Goal: Task Accomplishment & Management: Use online tool/utility

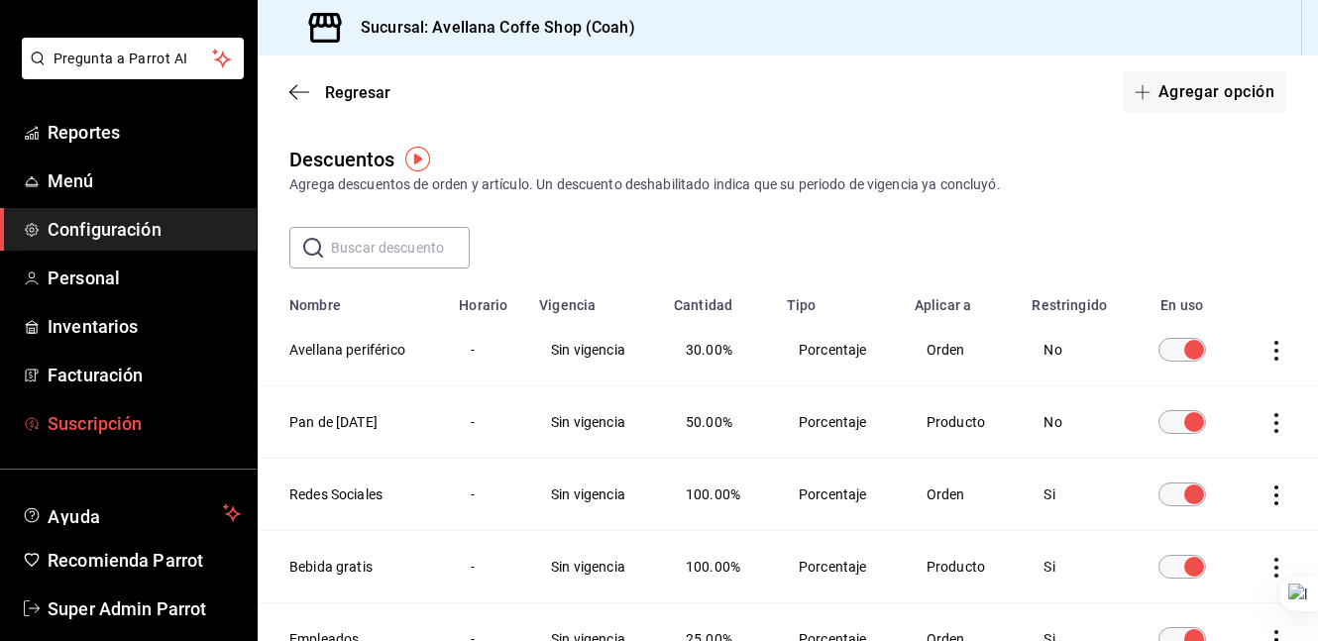
scroll to position [105, 0]
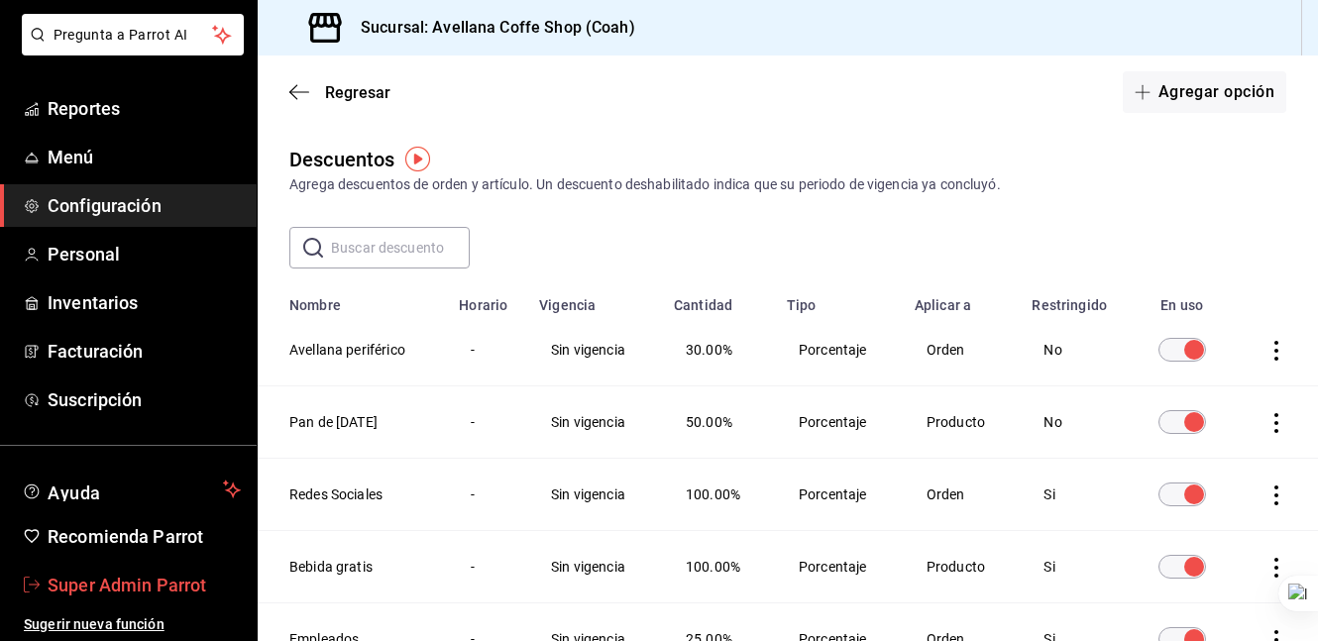
click at [112, 568] on link "Super Admin Parrot" at bounding box center [128, 585] width 257 height 43
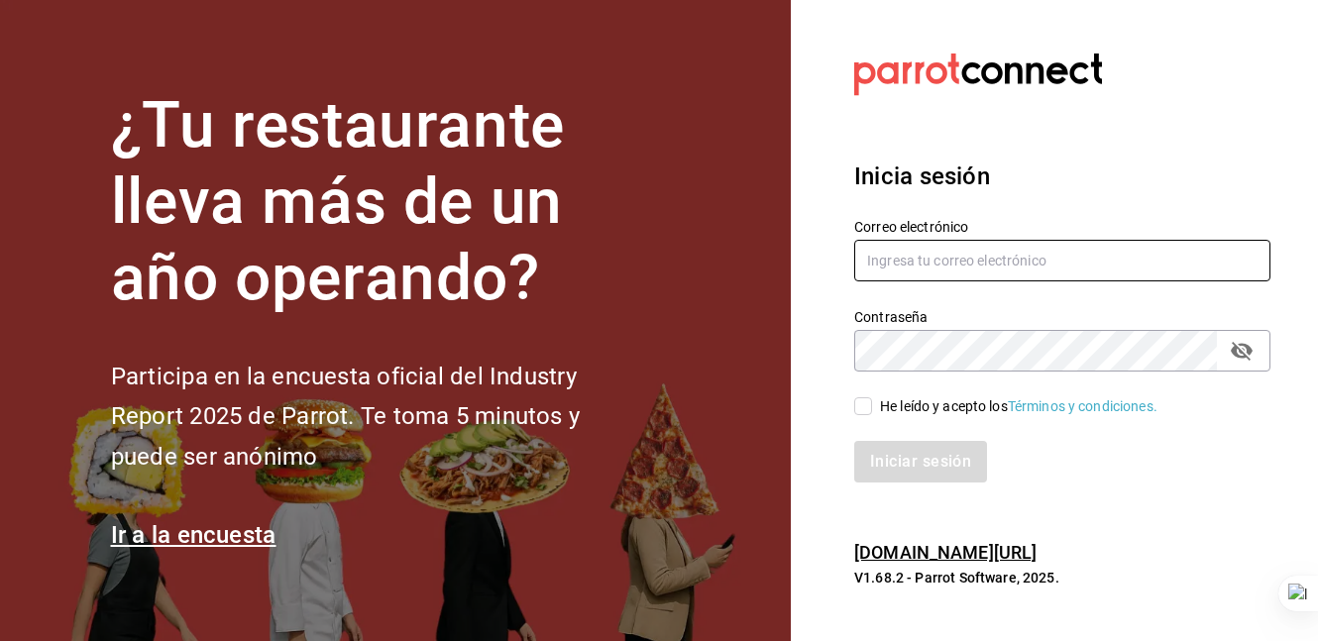
type input "avellana@coffehouse.com"
click at [947, 269] on input "avellana@coffehouse.com" at bounding box center [1062, 261] width 416 height 42
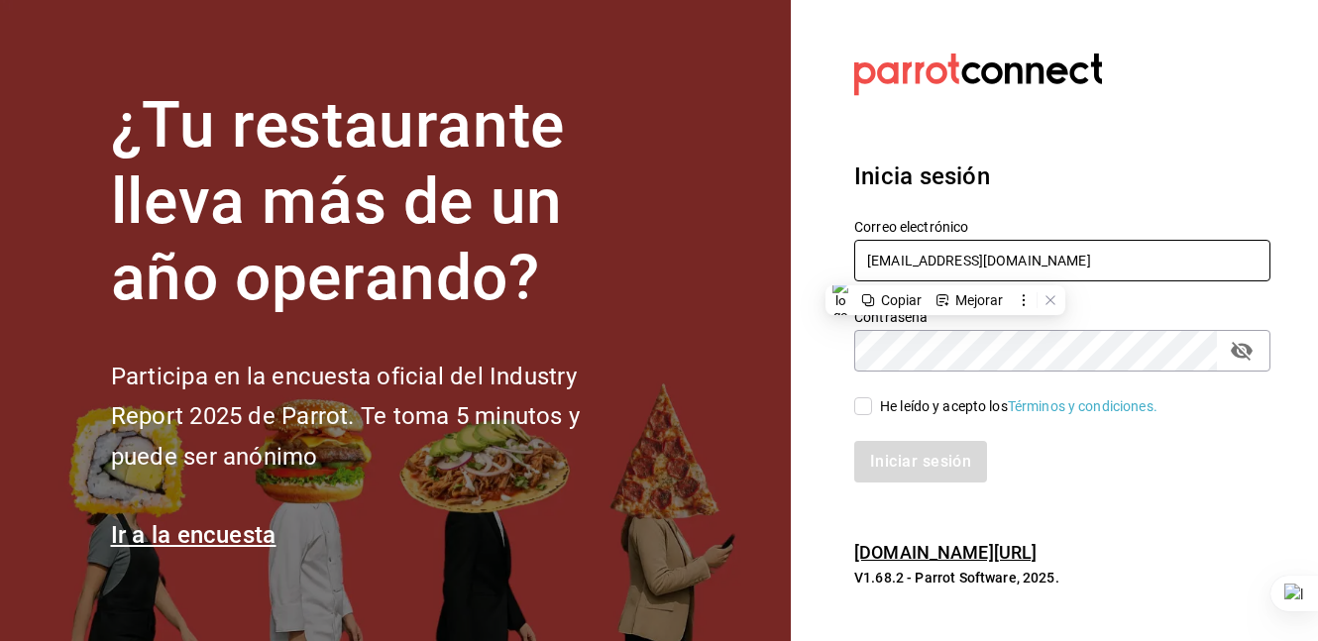
click at [947, 269] on input "avellana@coffehouse.com" at bounding box center [1062, 261] width 416 height 42
click at [1012, 254] on input "italdo" at bounding box center [1062, 261] width 416 height 42
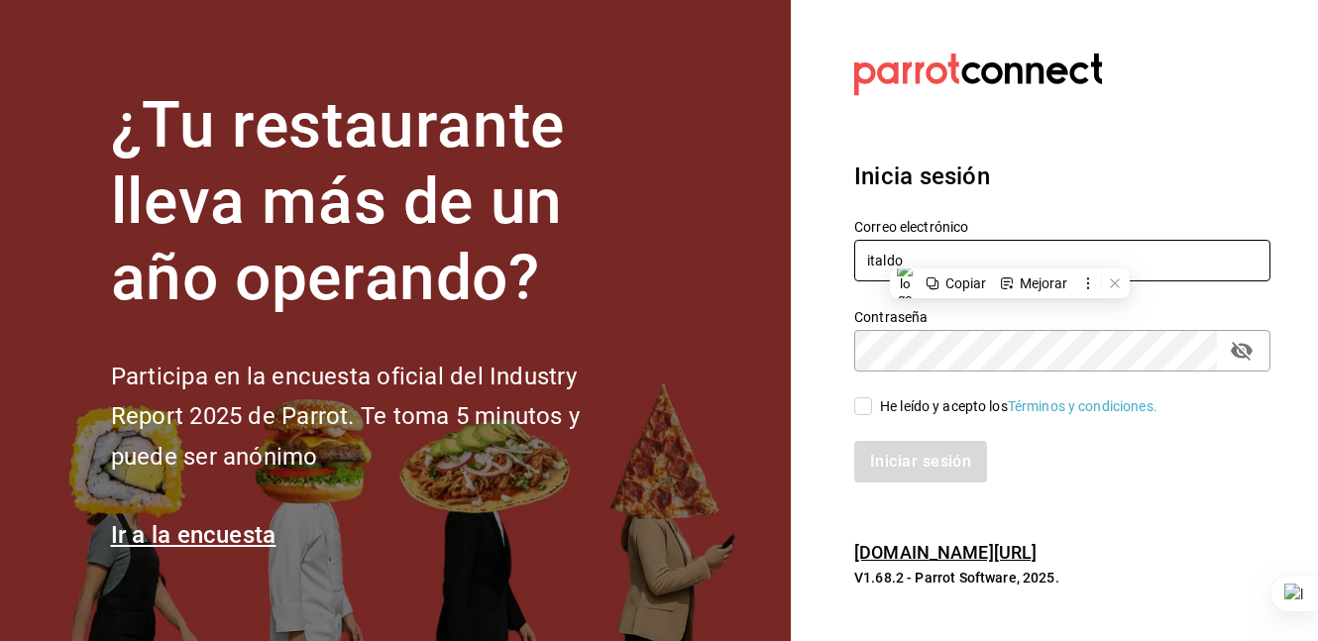
paste input "@cafe.com"
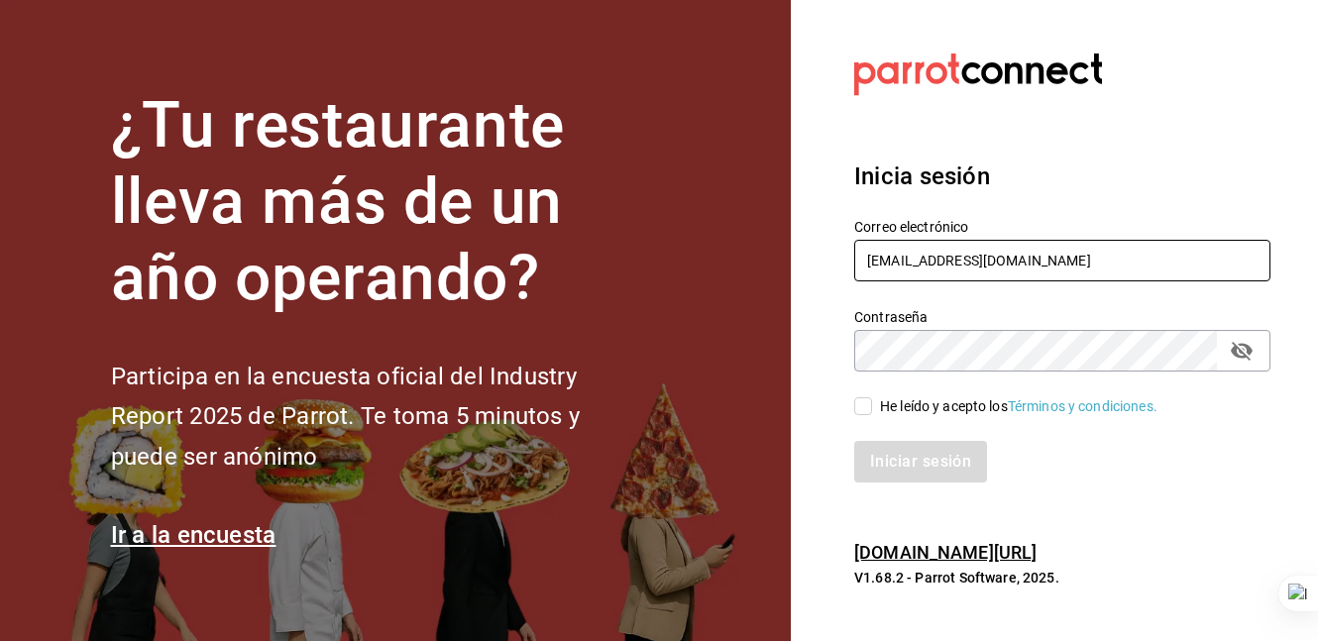
type input "italdo@cafe.com"
click at [938, 396] on div "He leído y acepto los Términos y condiciones." at bounding box center [1018, 406] width 277 height 21
click at [872, 397] on input "He leído y acepto los Términos y condiciones." at bounding box center [863, 406] width 18 height 18
checkbox input "true"
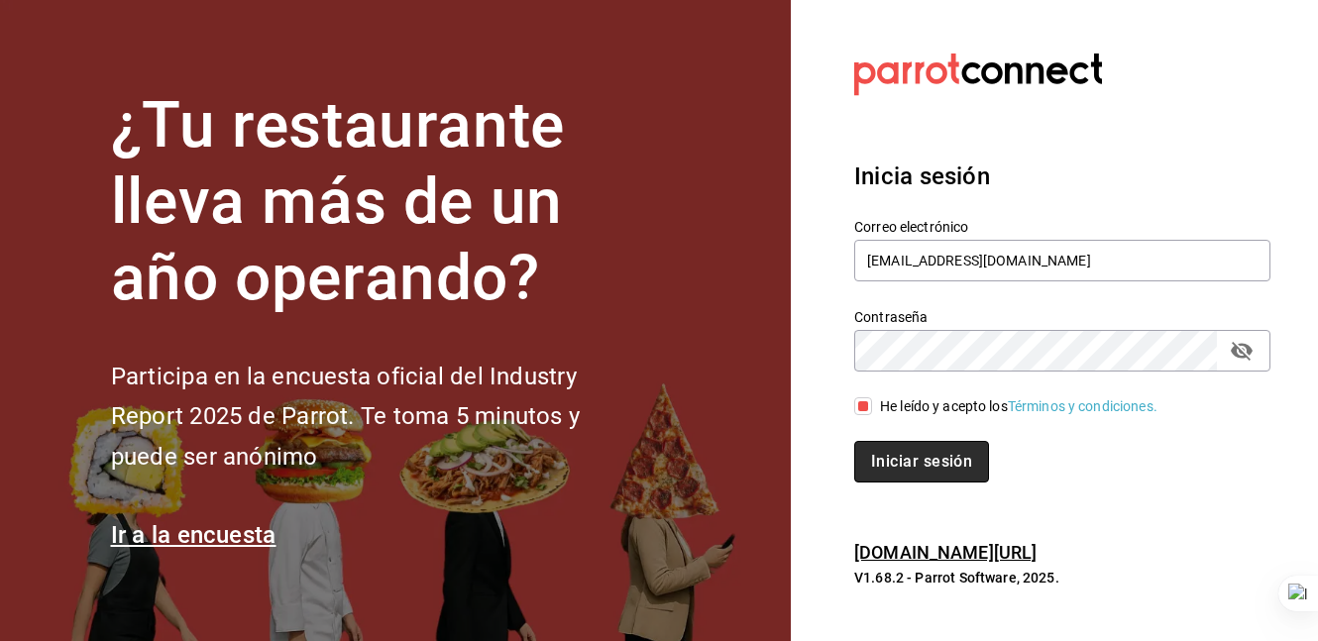
click at [902, 462] on button "Iniciar sesión" at bounding box center [921, 462] width 135 height 42
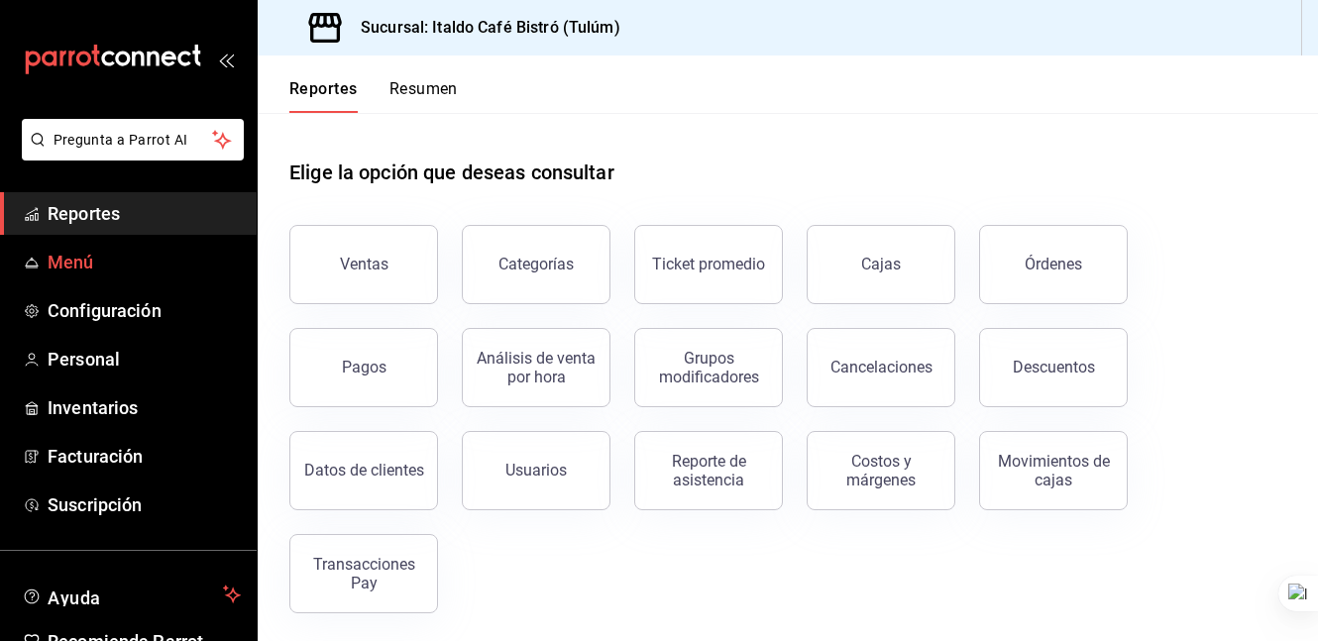
click at [135, 261] on span "Menú" at bounding box center [144, 262] width 193 height 27
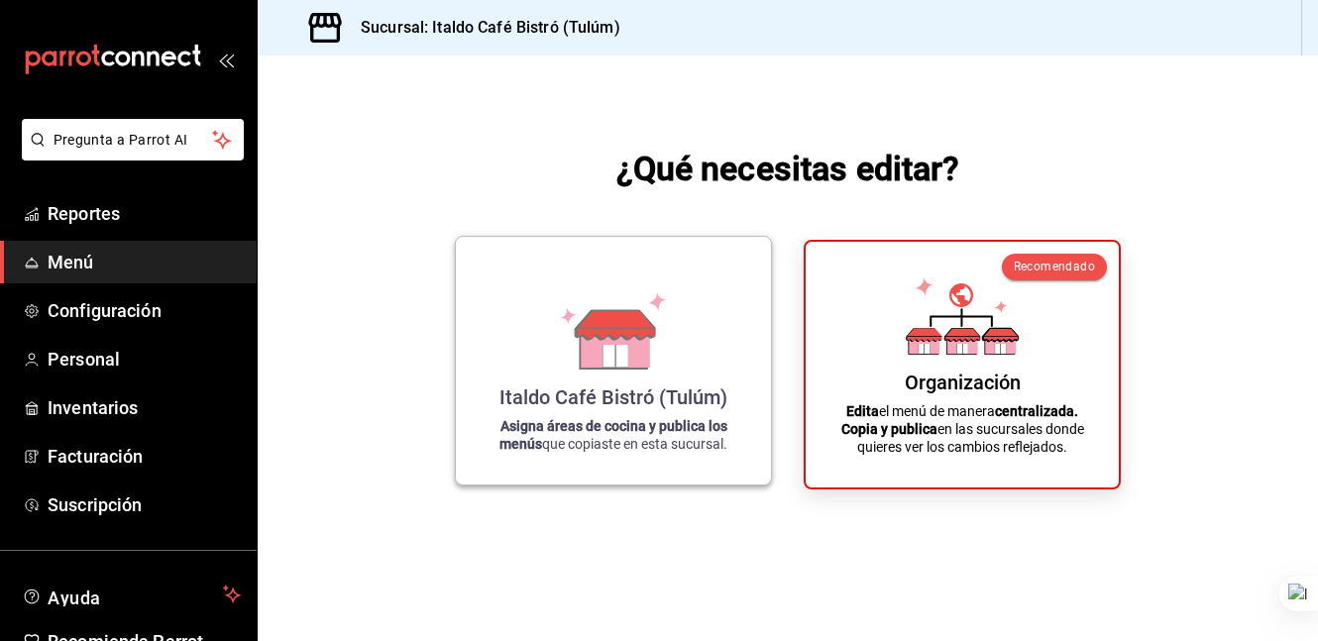
click at [605, 362] on icon at bounding box center [614, 356] width 25 height 22
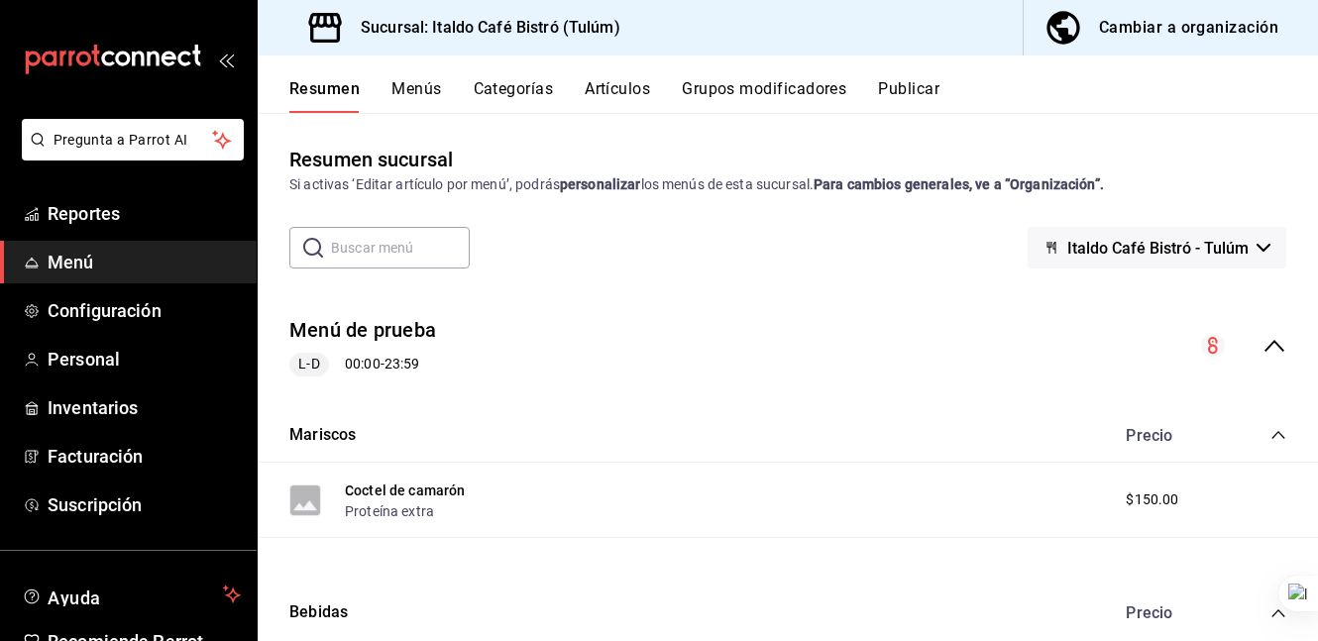
click at [427, 100] on button "Menús" at bounding box center [416, 96] width 50 height 34
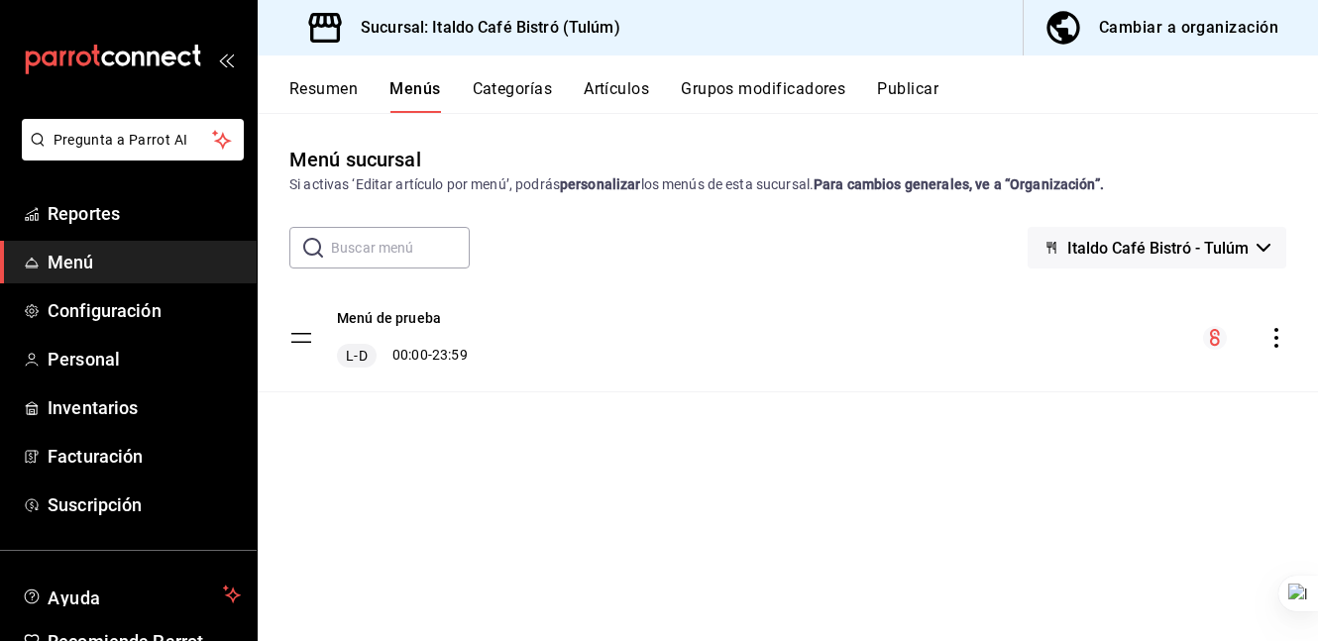
click at [1065, 28] on icon "button" at bounding box center [1062, 27] width 33 height 33
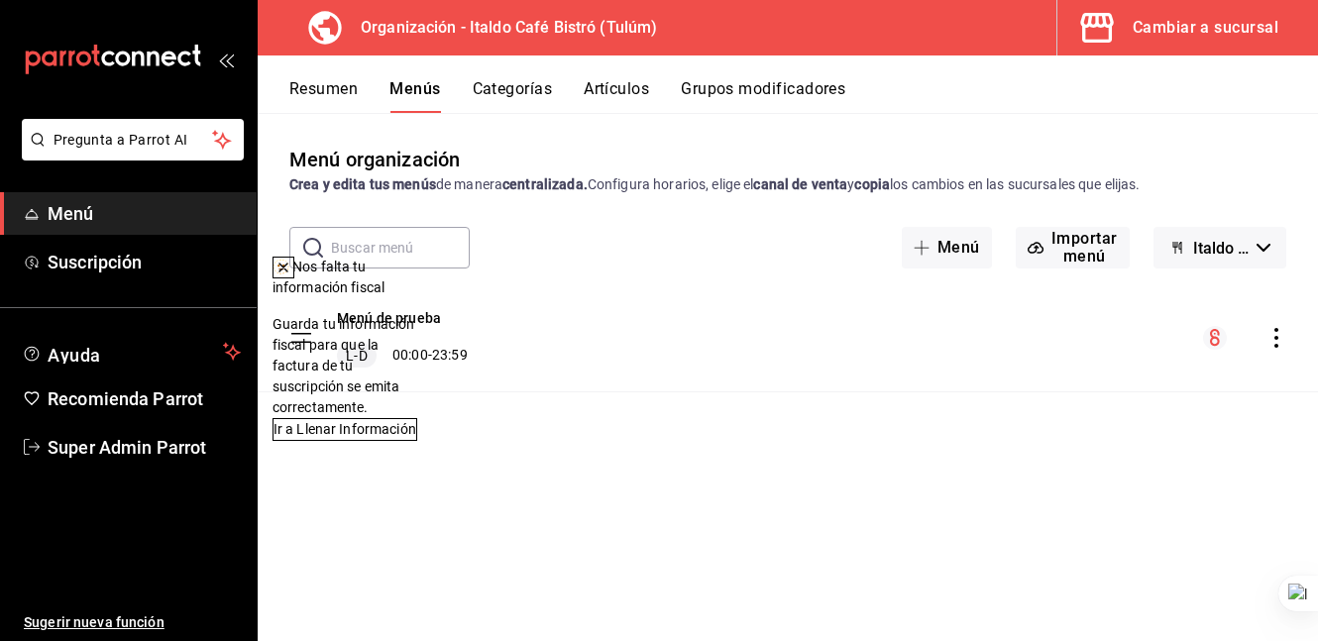
click at [291, 274] on icon at bounding box center [283, 268] width 16 height 16
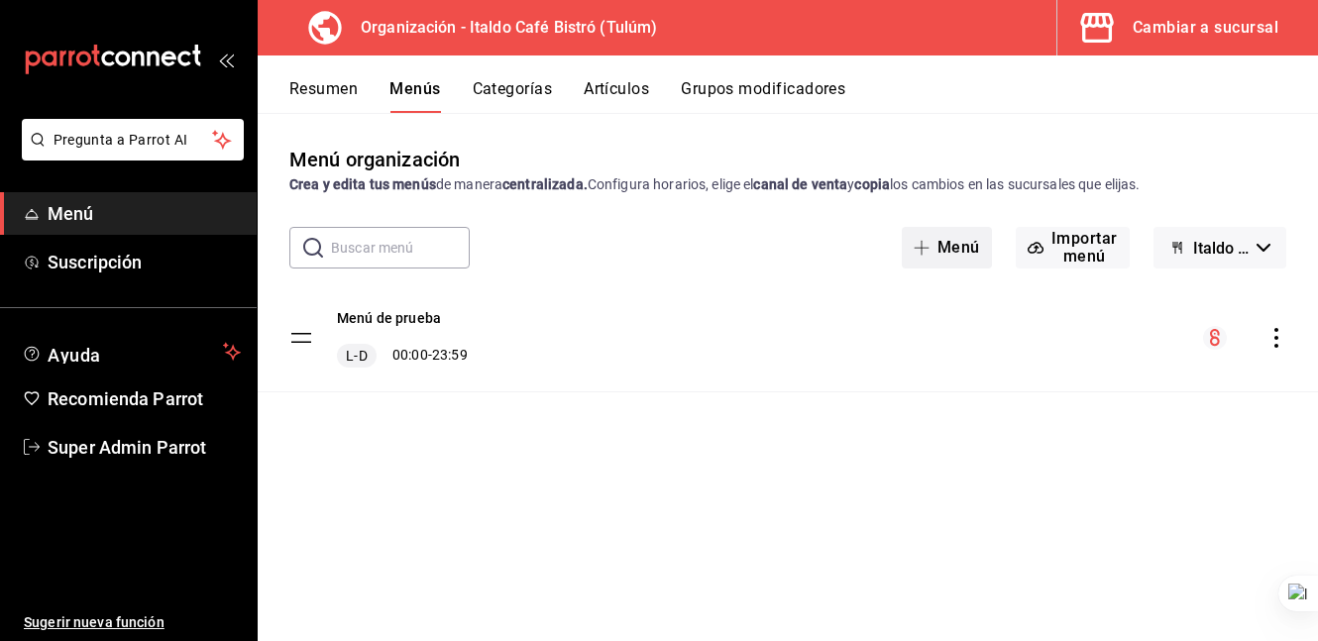
click at [933, 241] on span "button" at bounding box center [925, 248] width 24 height 16
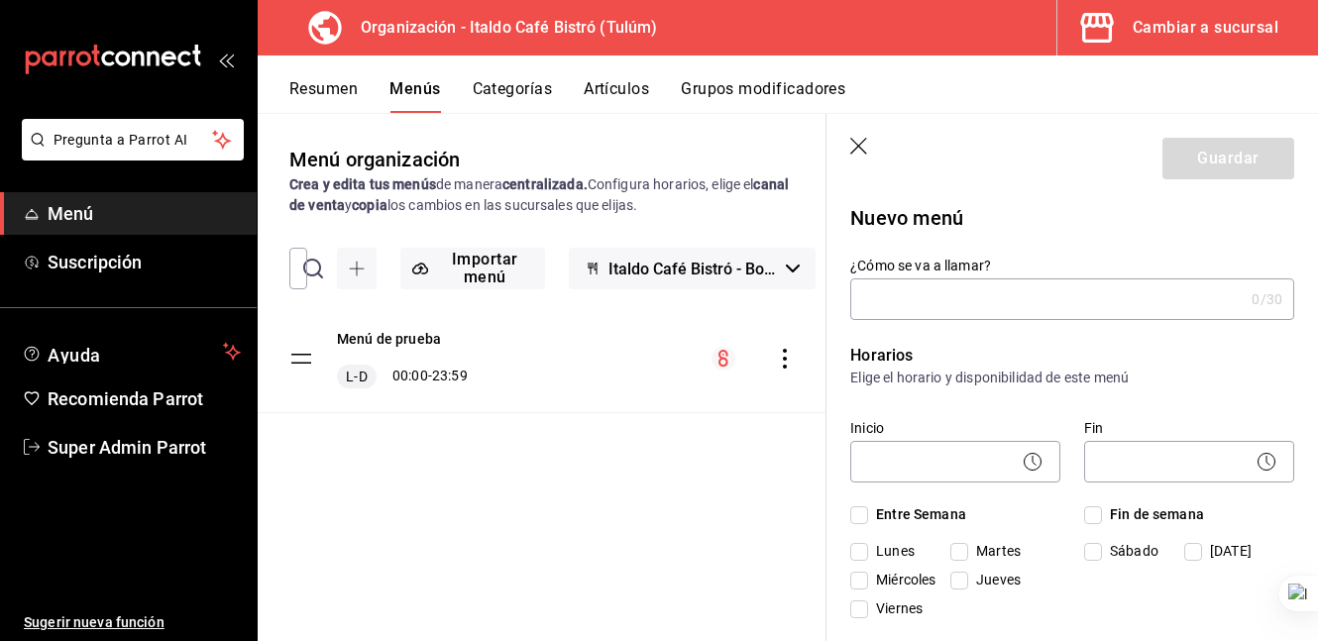
click at [860, 144] on icon "button" at bounding box center [858, 146] width 17 height 17
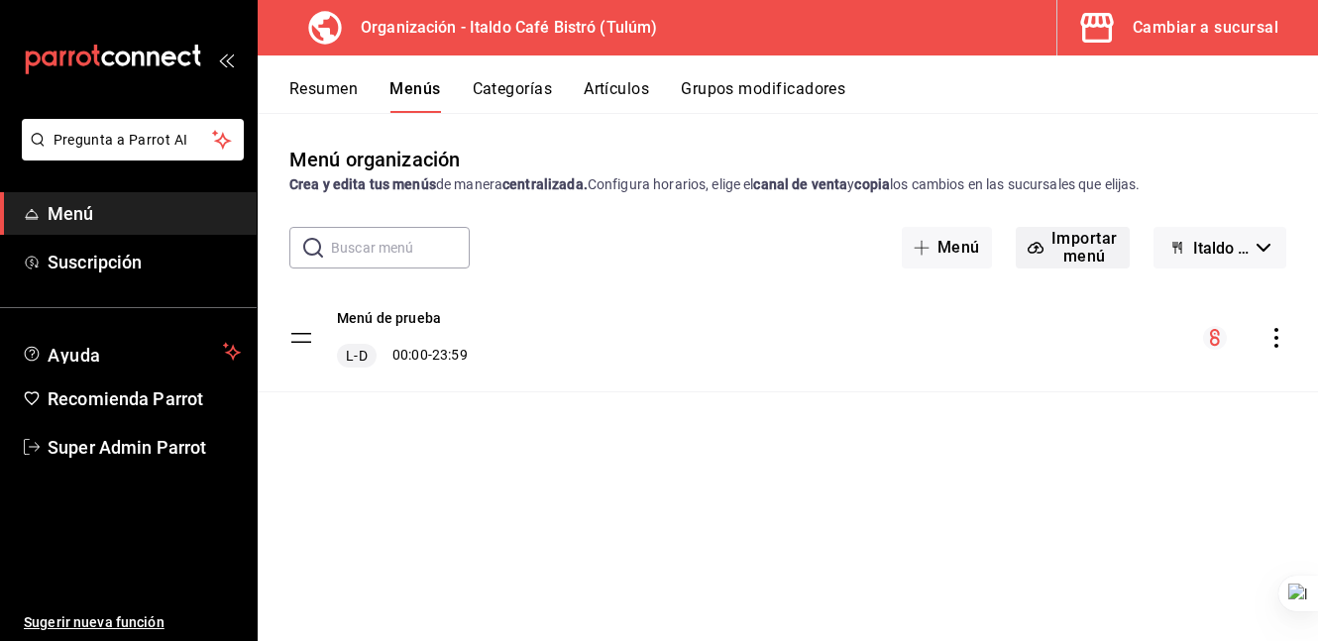
click at [1072, 231] on button "Importar menú" at bounding box center [1073, 248] width 114 height 42
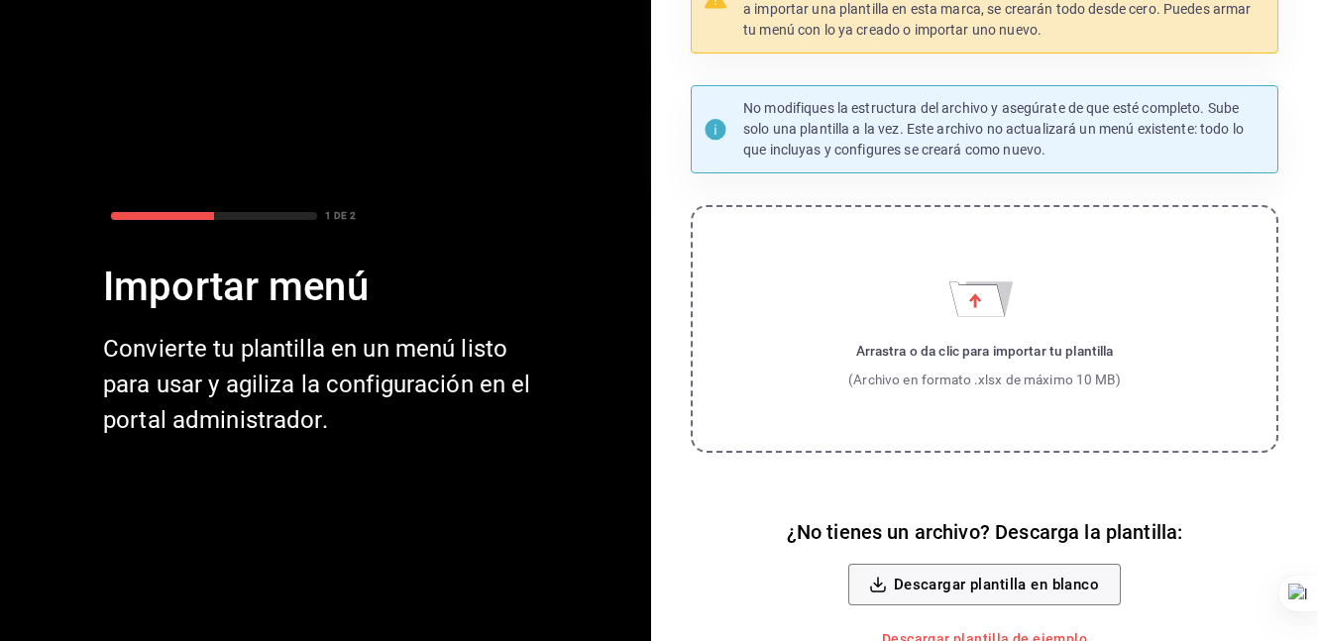
scroll to position [104, 0]
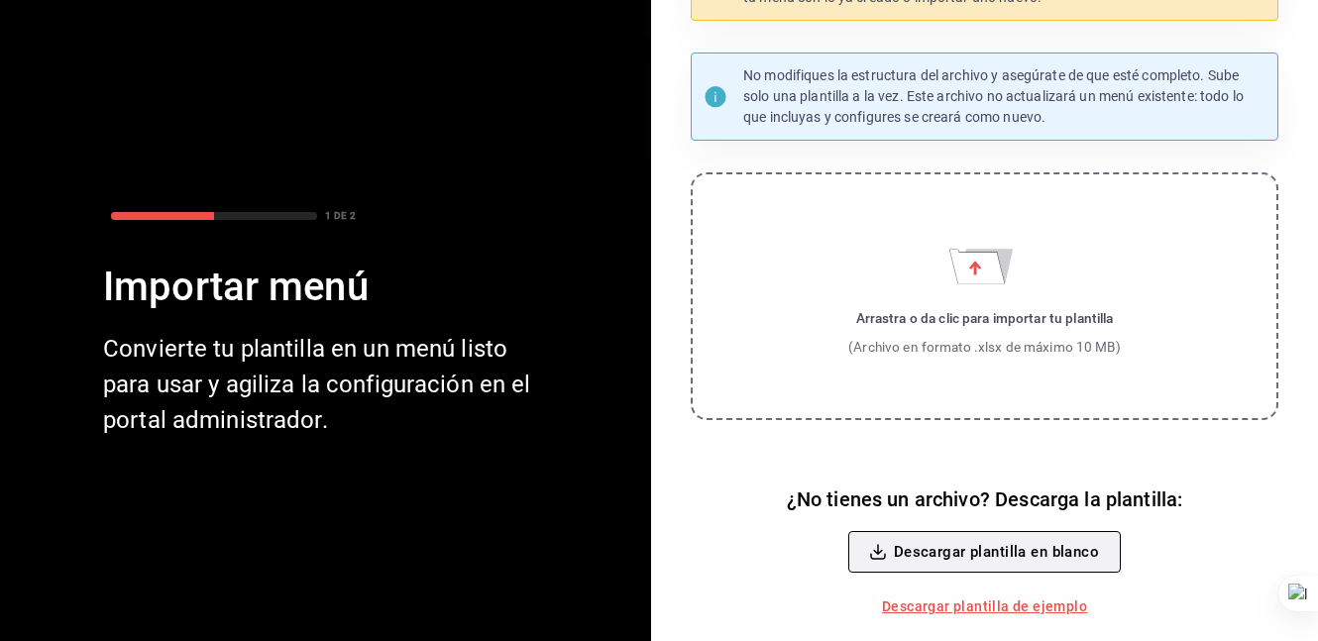
click at [981, 555] on button "Descargar plantilla en blanco" at bounding box center [984, 552] width 272 height 42
